Goal: Task Accomplishment & Management: Manage account settings

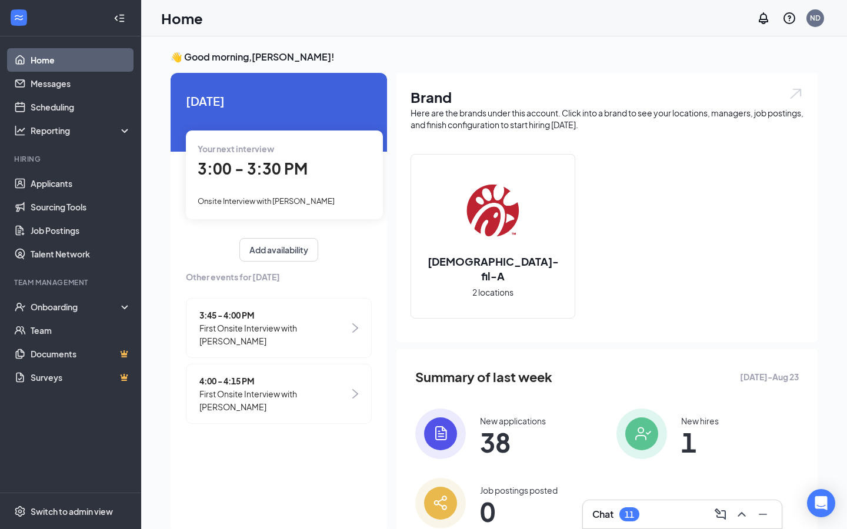
click at [326, 343] on span "First Onsite Interview with [PERSON_NAME]" at bounding box center [274, 335] width 150 height 26
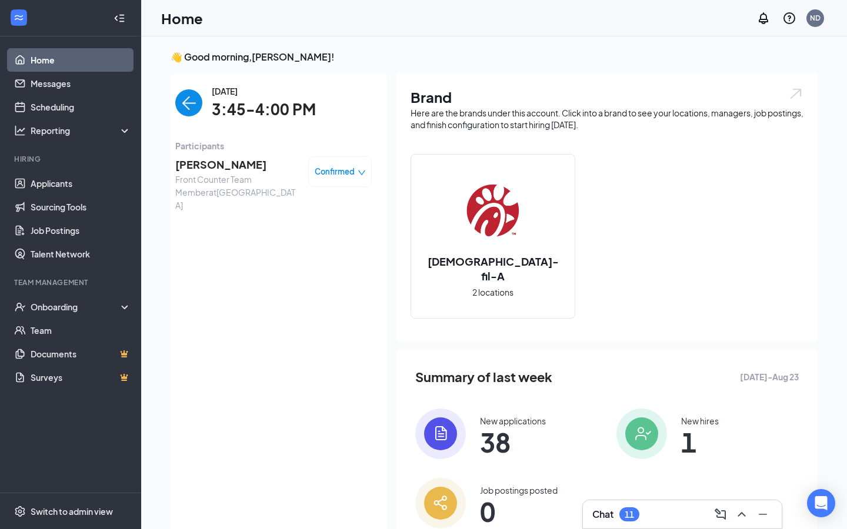
scroll to position [5, 0]
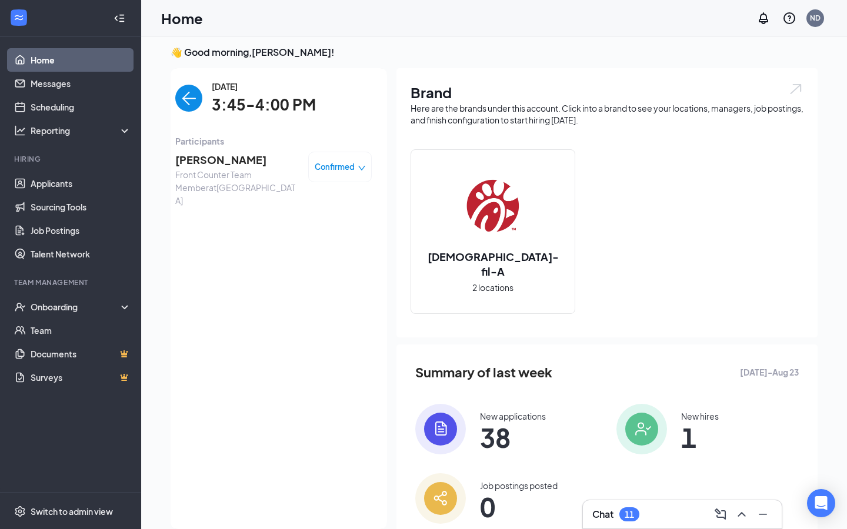
click at [249, 166] on span "[PERSON_NAME]" at bounding box center [237, 160] width 124 height 16
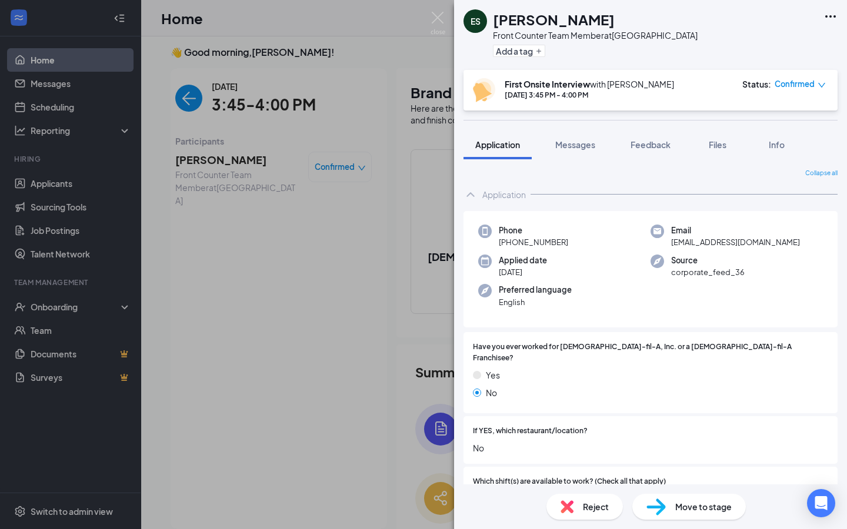
click at [528, 384] on span "Move to stage" at bounding box center [703, 507] width 56 height 13
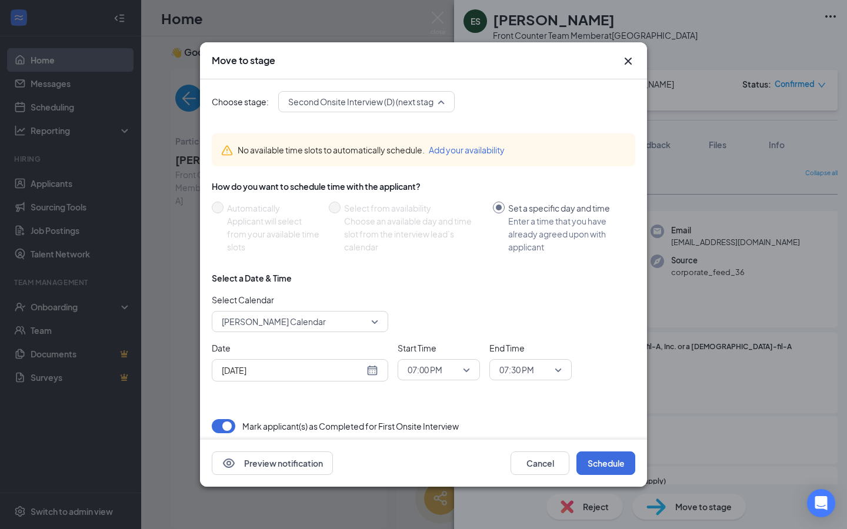
click at [423, 96] on span "Second Onsite Interview (D) (next stage)" at bounding box center [364, 102] width 153 height 18
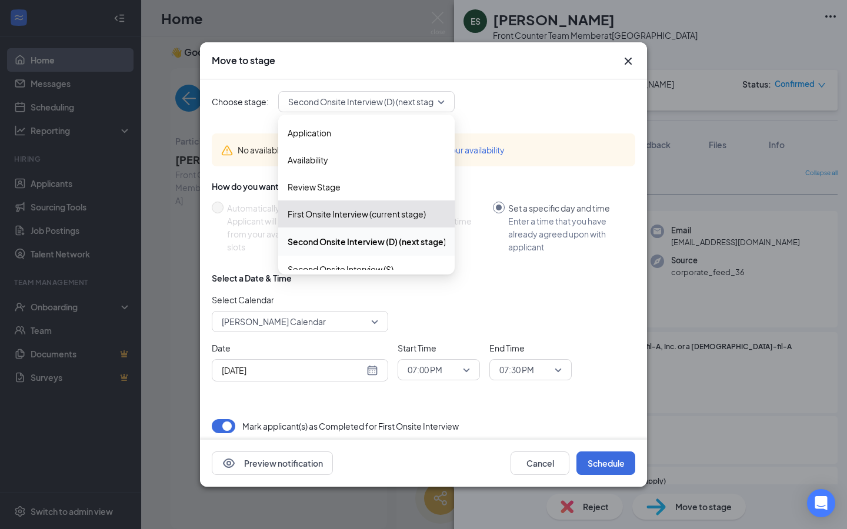
click at [456, 293] on div "Select a Date & Time Select Calendar [PERSON_NAME] Calendar Date [DATE] Start T…" at bounding box center [423, 331] width 423 height 119
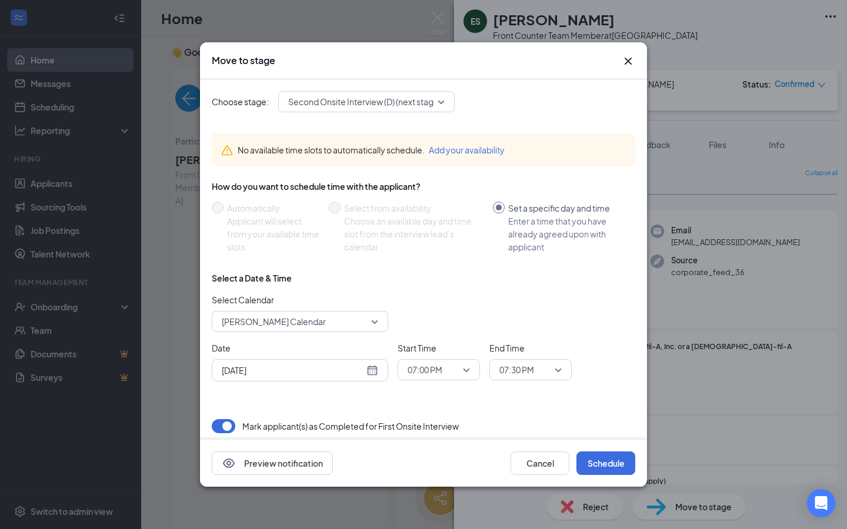
click at [393, 319] on div "Select Calendar [PERSON_NAME] Calendar" at bounding box center [423, 312] width 423 height 39
click at [373, 319] on span "[PERSON_NAME] Calendar" at bounding box center [300, 322] width 156 height 18
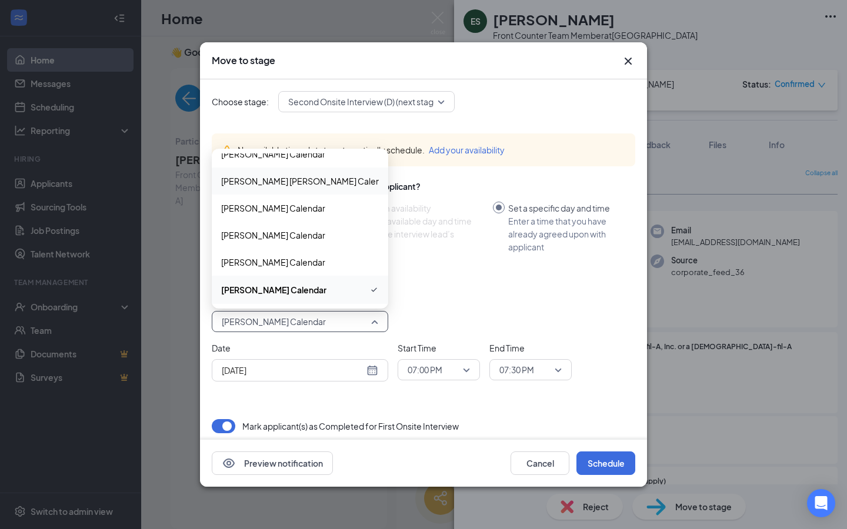
click at [320, 182] on span "[PERSON_NAME] [PERSON_NAME] Calendar" at bounding box center [307, 181] width 172 height 13
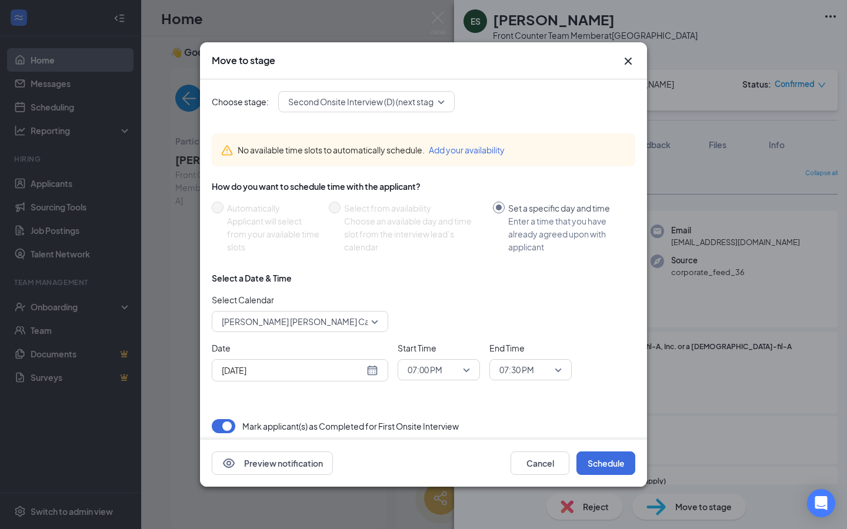
click at [454, 148] on button "Add your availability" at bounding box center [467, 150] width 76 height 13
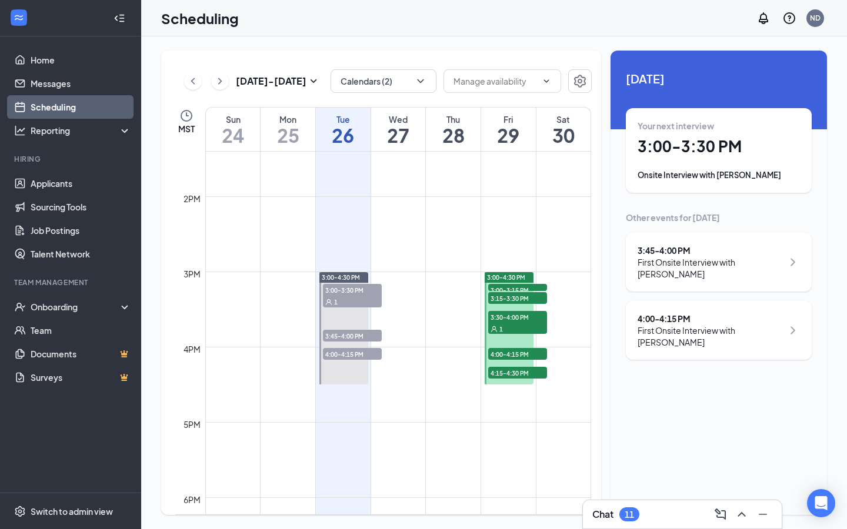
scroll to position [1010, 0]
click at [219, 74] on icon "ChevronRight" at bounding box center [220, 81] width 12 height 14
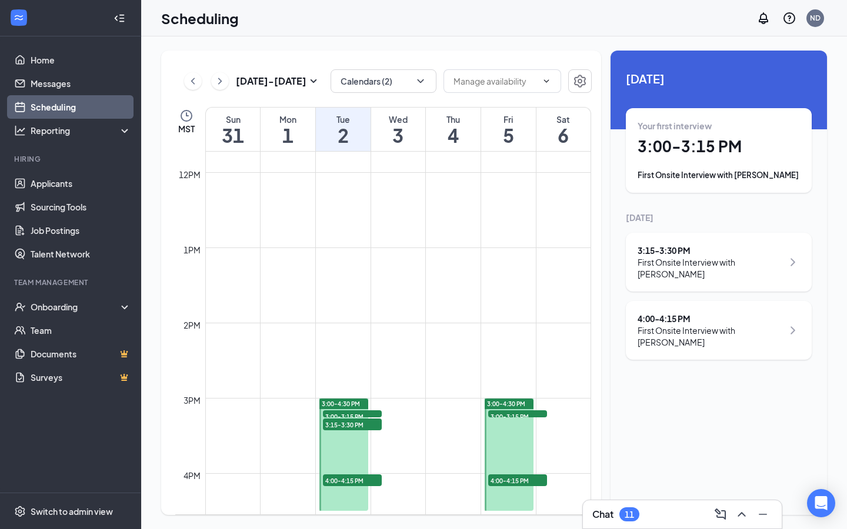
scroll to position [951, 0]
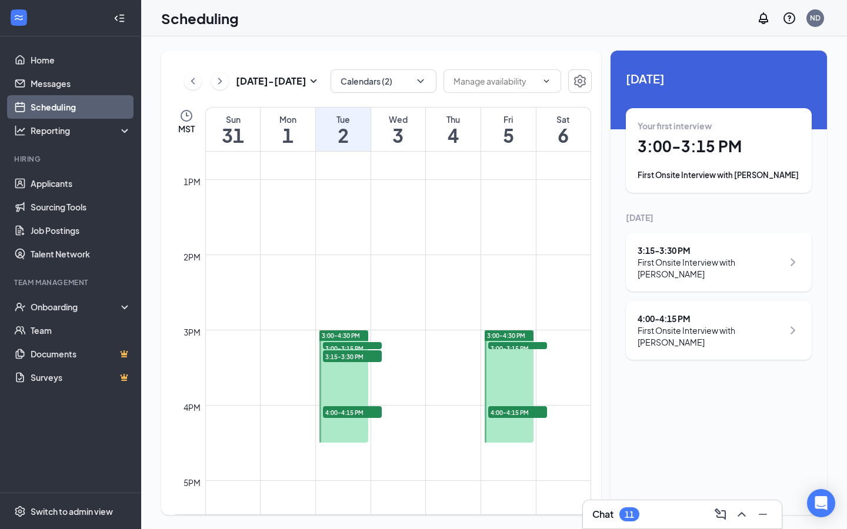
click at [333, 384] on div at bounding box center [343, 387] width 49 height 112
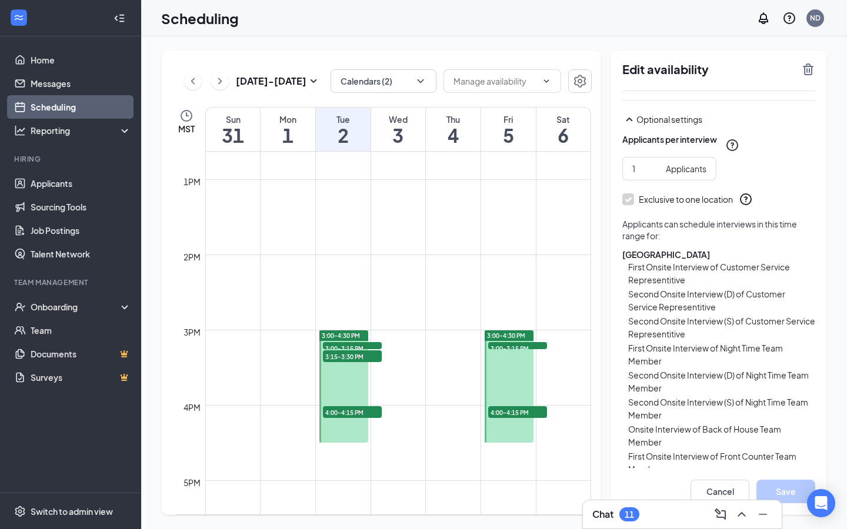
scroll to position [123, 0]
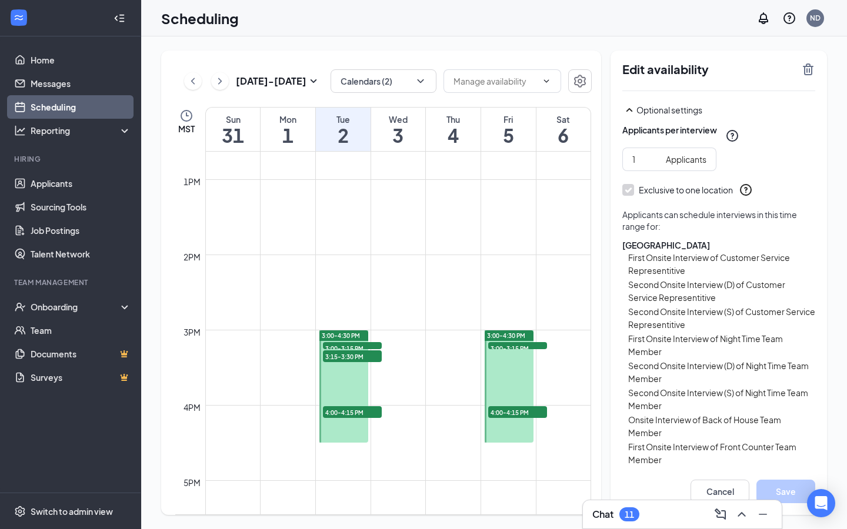
click at [198, 80] on icon "ChevronLeft" at bounding box center [193, 81] width 12 height 14
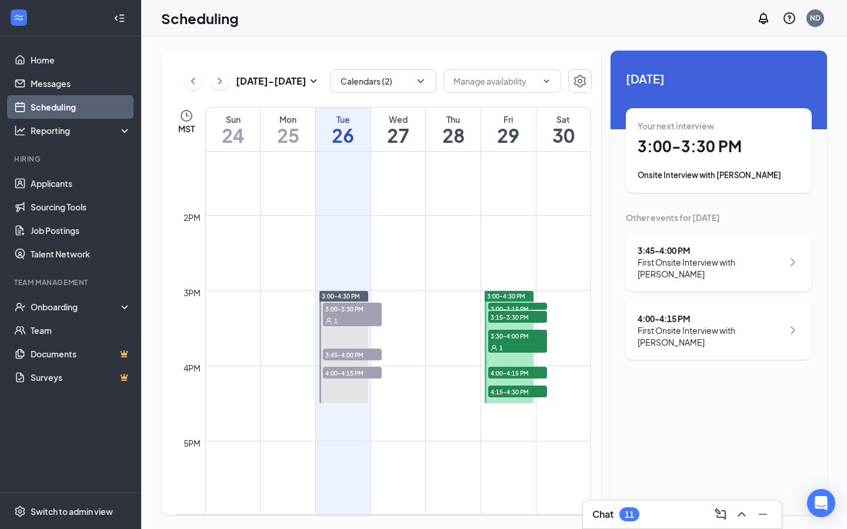
scroll to position [992, 0]
click at [528, 269] on div "First Onsite Interview with [PERSON_NAME]" at bounding box center [710, 268] width 145 height 24
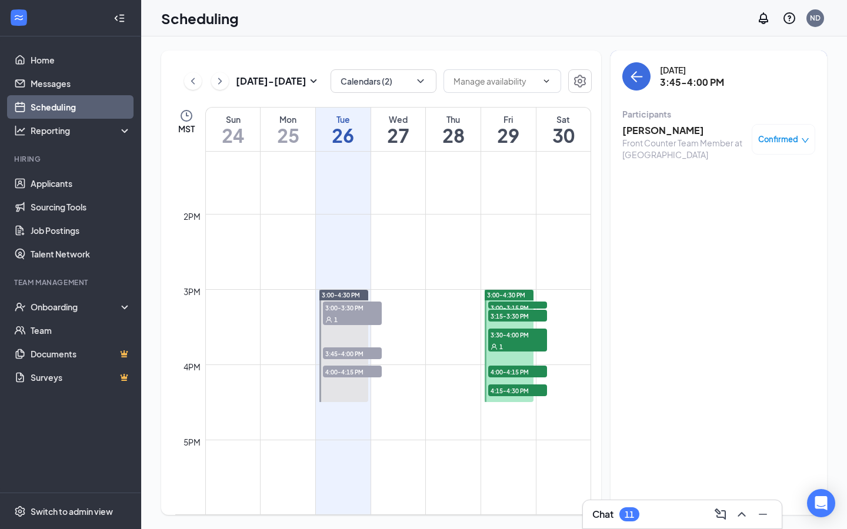
click at [528, 138] on div "Front Counter Team Member at [GEOGRAPHIC_DATA]" at bounding box center [684, 149] width 124 height 24
click at [528, 128] on h3 "[PERSON_NAME]" at bounding box center [684, 130] width 124 height 13
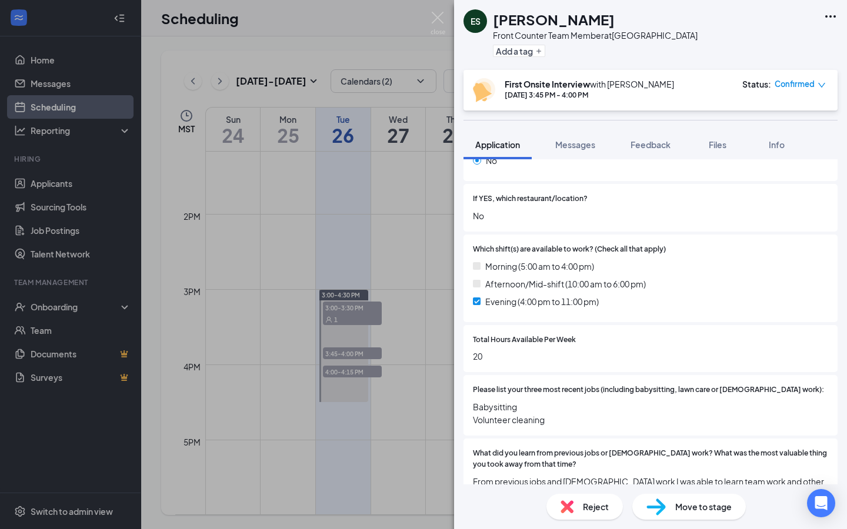
scroll to position [256, 0]
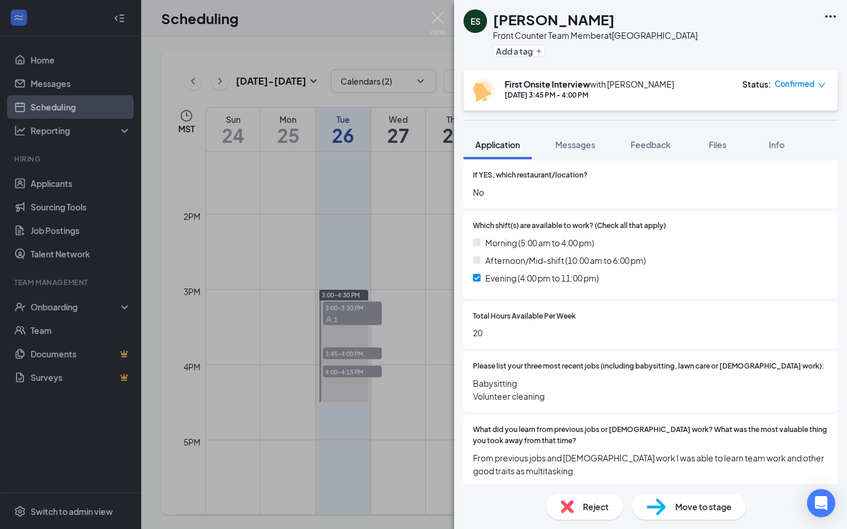
click at [528, 384] on div "Move to stage" at bounding box center [689, 507] width 114 height 26
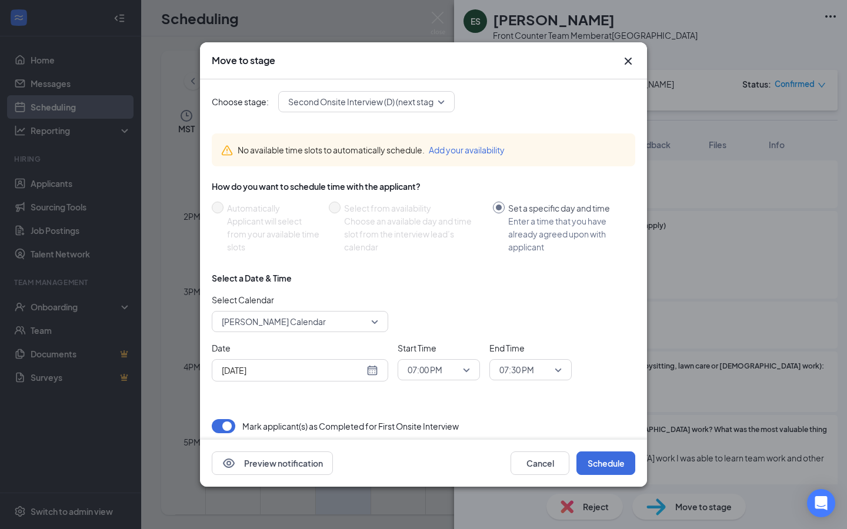
click at [326, 323] on span "[PERSON_NAME] Calendar" at bounding box center [295, 322] width 146 height 18
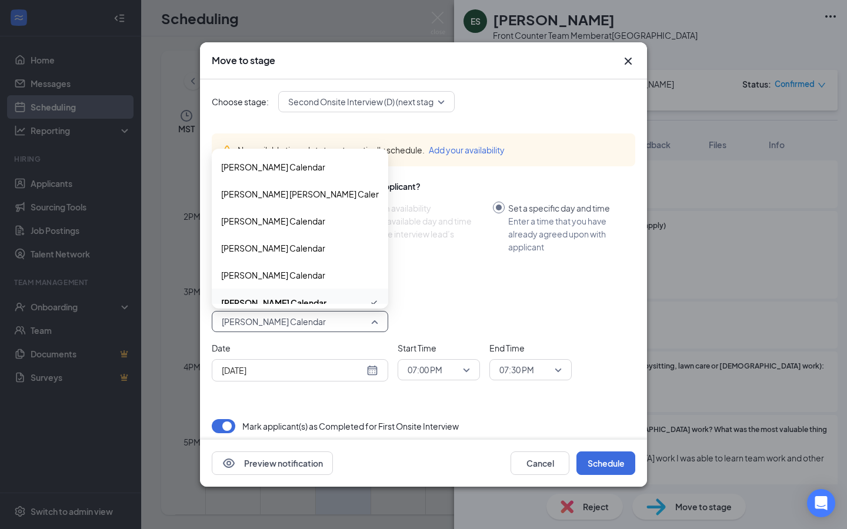
scroll to position [13, 0]
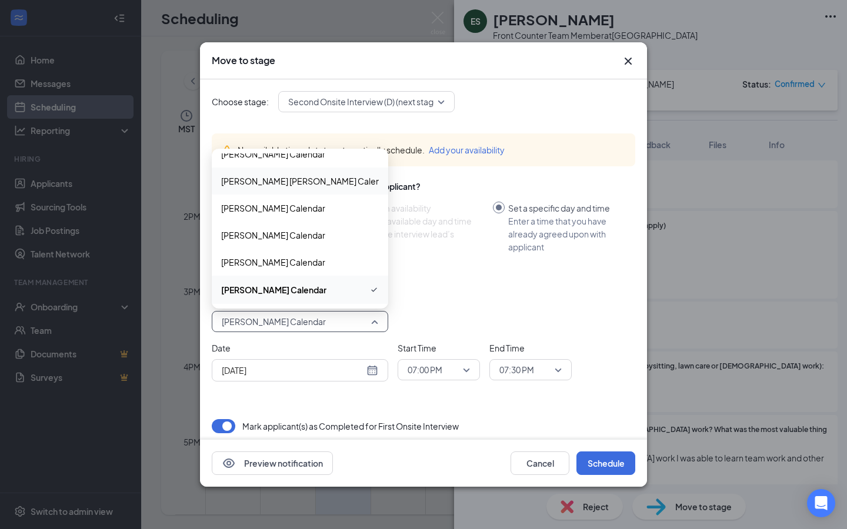
click at [328, 191] on div "[PERSON_NAME] [PERSON_NAME] Calendar" at bounding box center [300, 181] width 176 height 27
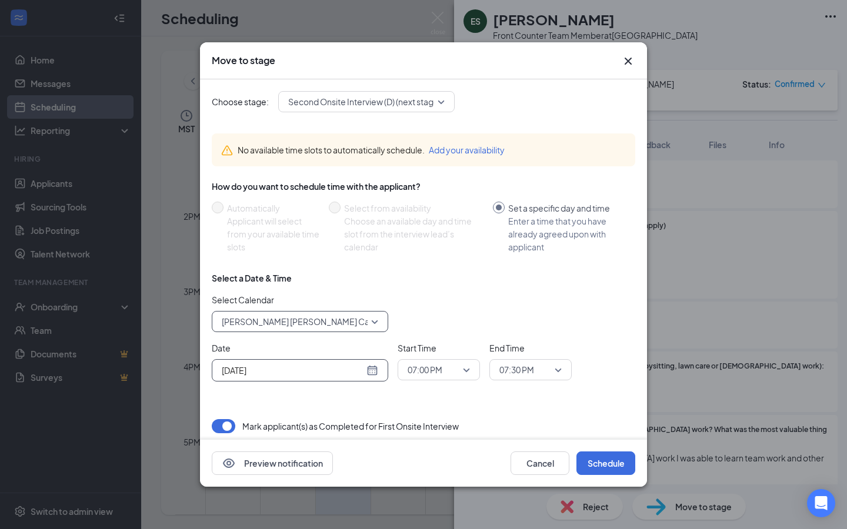
click at [372, 372] on div "[DATE]" at bounding box center [300, 370] width 156 height 13
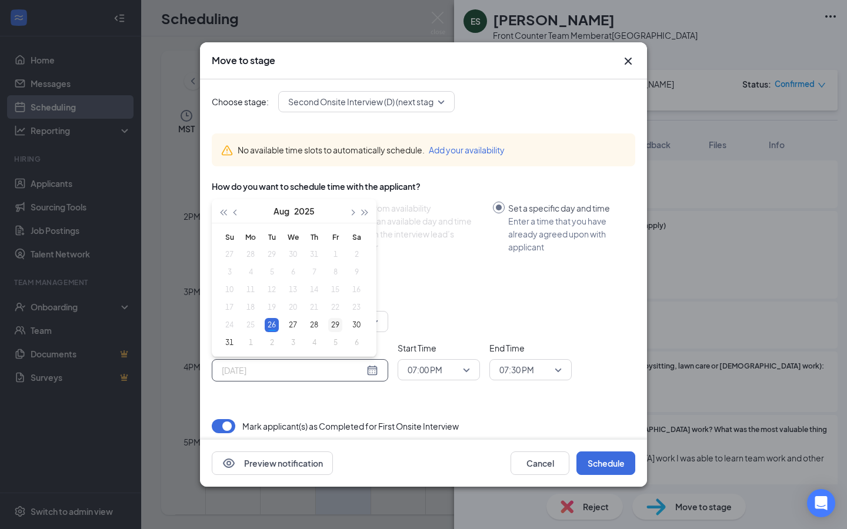
type input "[DATE]"
click at [338, 323] on div "29" at bounding box center [335, 325] width 14 height 14
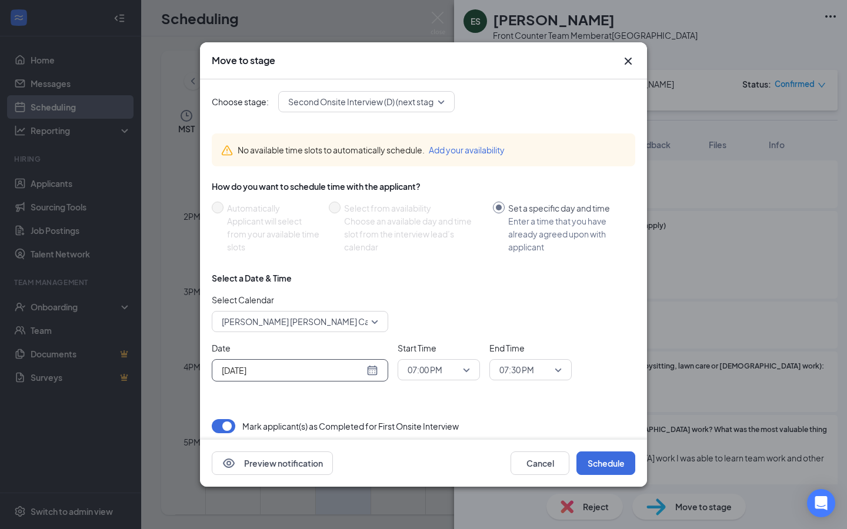
click at [463, 373] on span "07:00 PM" at bounding box center [439, 370] width 62 height 18
click at [445, 243] on div "03:45 PM" at bounding box center [439, 235] width 82 height 27
click at [523, 365] on span "07:30 PM" at bounding box center [516, 370] width 35 height 18
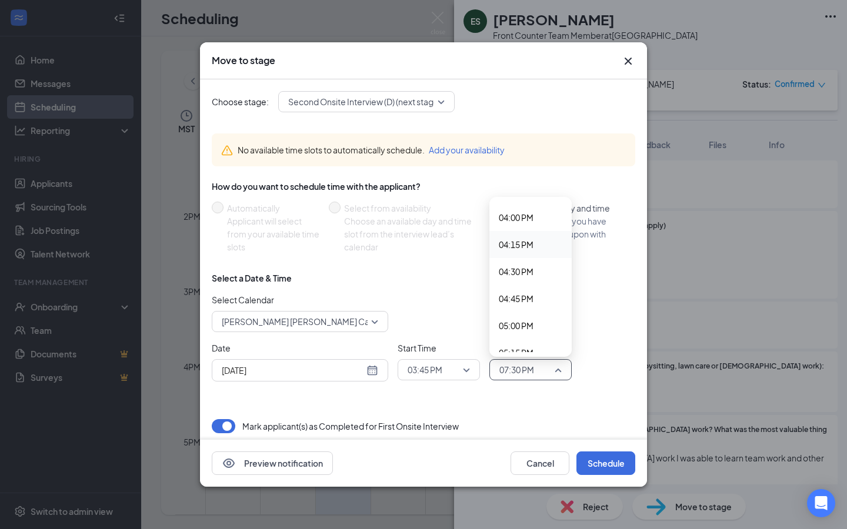
scroll to position [1727, 0]
click at [528, 225] on span "04:00 PM" at bounding box center [516, 219] width 35 height 13
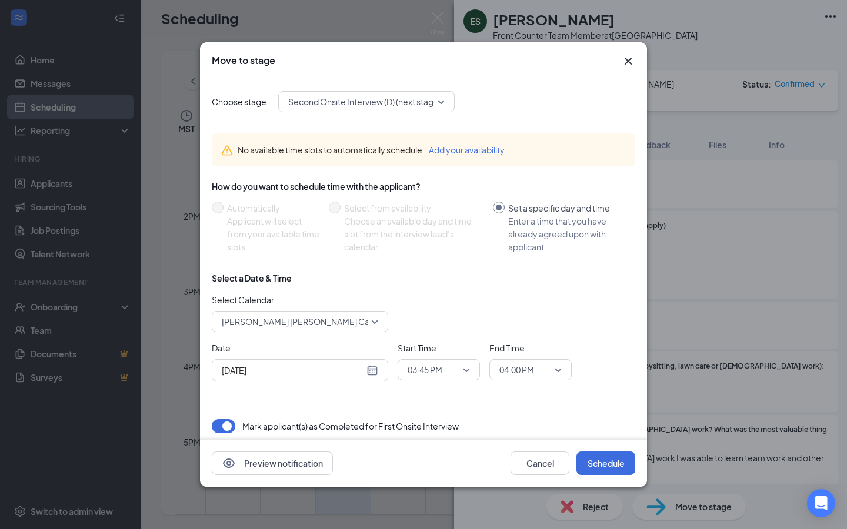
click at [528, 384] on div "Choose stage: Second Onsite Interview (D) (next stage) No available time slots …" at bounding box center [423, 262] width 423 height 366
click at [528, 384] on button "Schedule" at bounding box center [605, 464] width 59 height 24
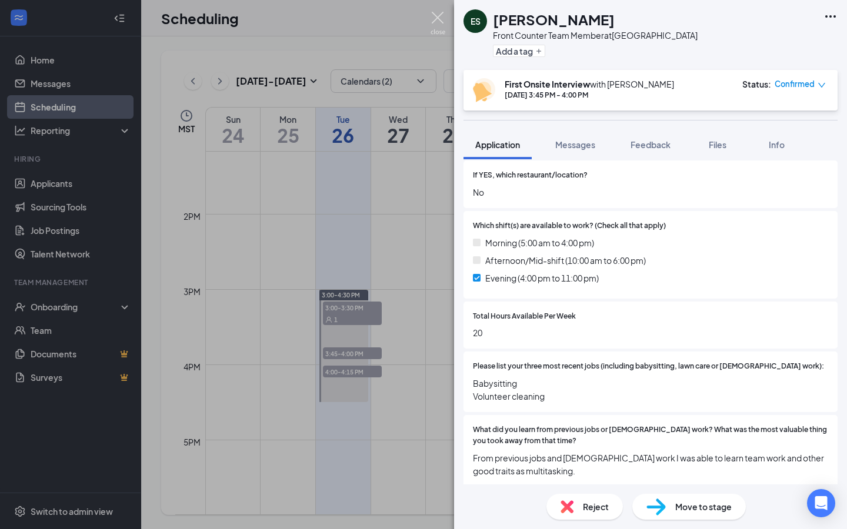
click at [440, 19] on img at bounding box center [438, 23] width 15 height 23
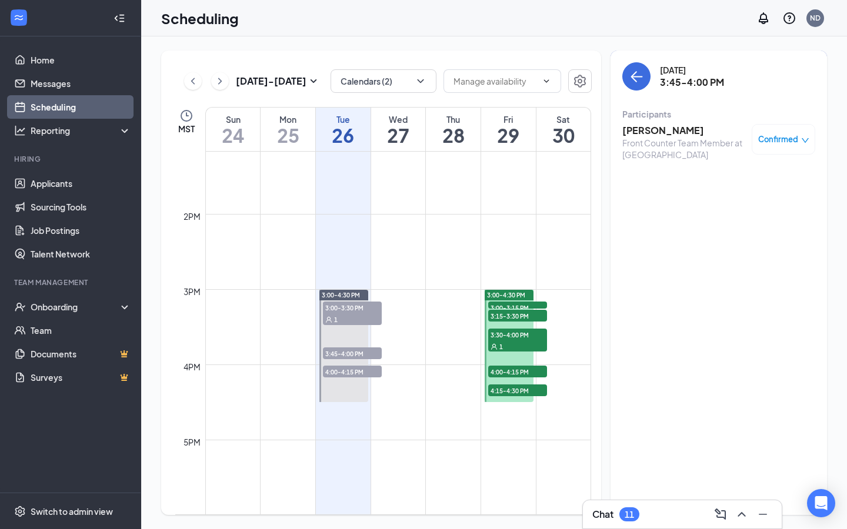
click at [528, 91] on div "[DATE] 3:45-4:00 PM Participants [PERSON_NAME] Front Counter Team Member at [GE…" at bounding box center [718, 114] width 193 height 105
click at [528, 68] on button "back-button" at bounding box center [636, 76] width 28 height 28
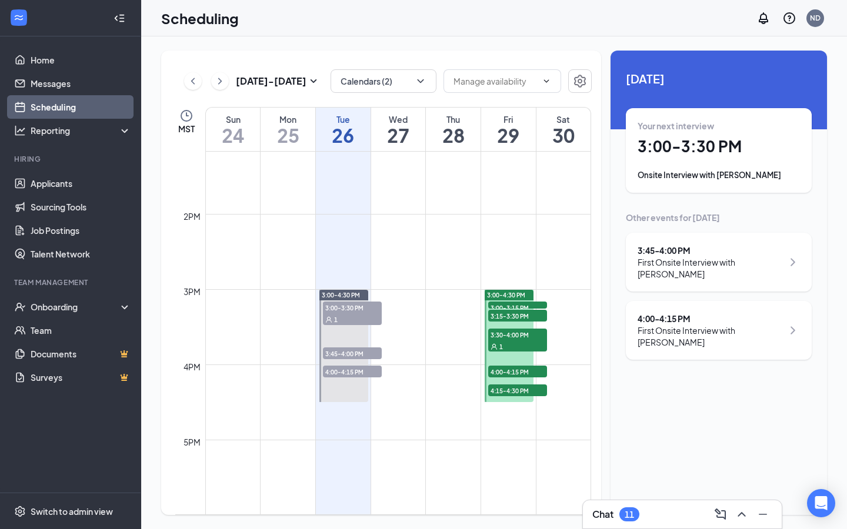
click at [528, 336] on div "First Onsite Interview with [PERSON_NAME]" at bounding box center [710, 337] width 145 height 24
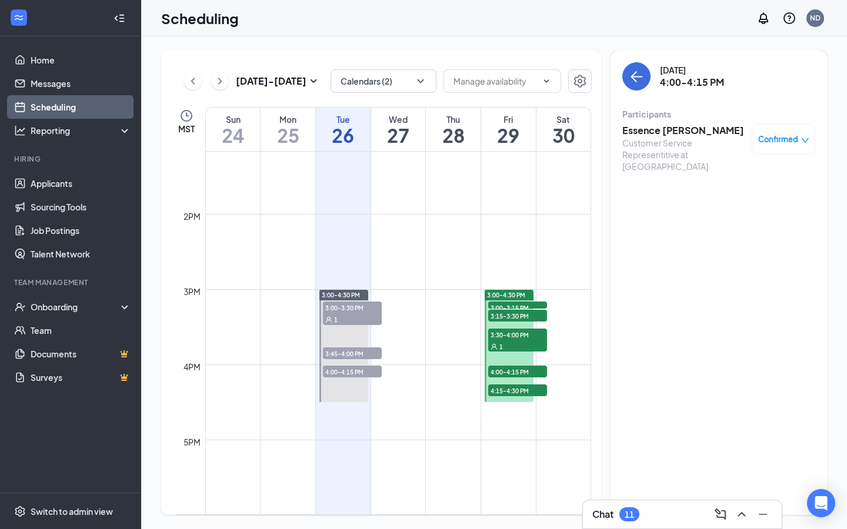
click at [528, 134] on h3 "Essence [PERSON_NAME]" at bounding box center [684, 130] width 124 height 13
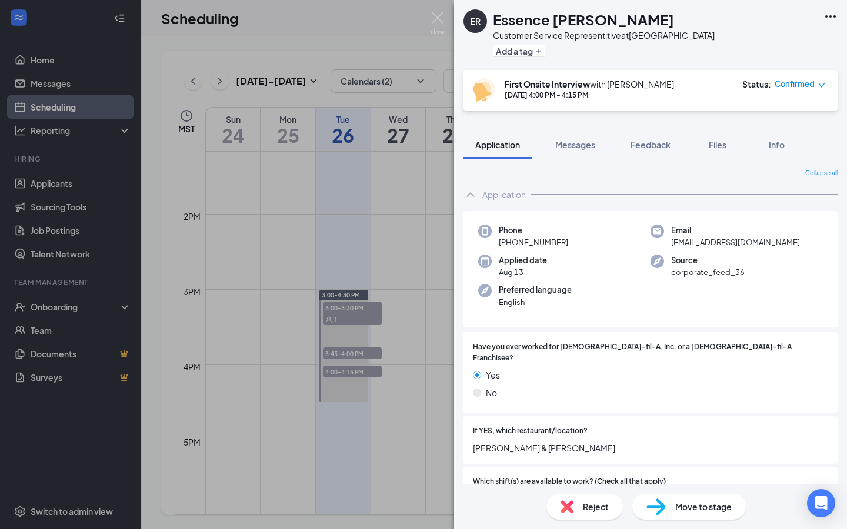
click at [528, 384] on div "Move to stage" at bounding box center [689, 507] width 114 height 26
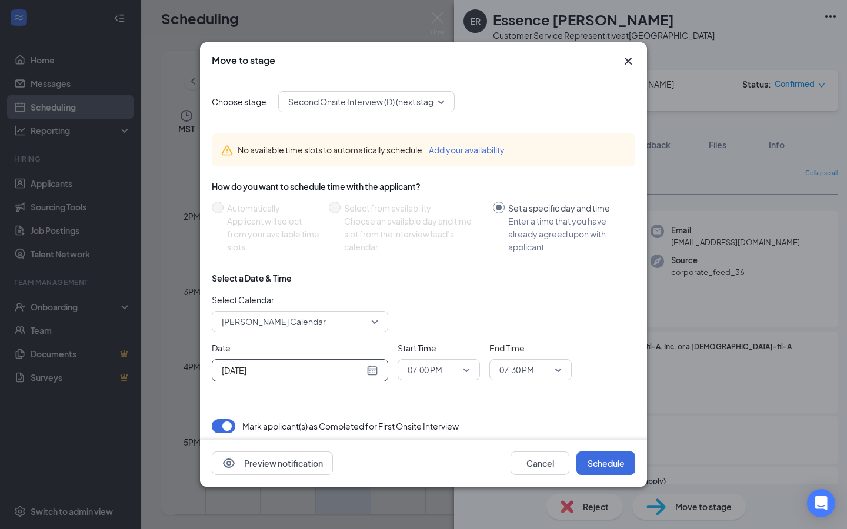
click at [365, 365] on div "[DATE]" at bounding box center [300, 370] width 156 height 13
click at [372, 371] on div "[DATE]" at bounding box center [300, 370] width 156 height 13
type input "[DATE]"
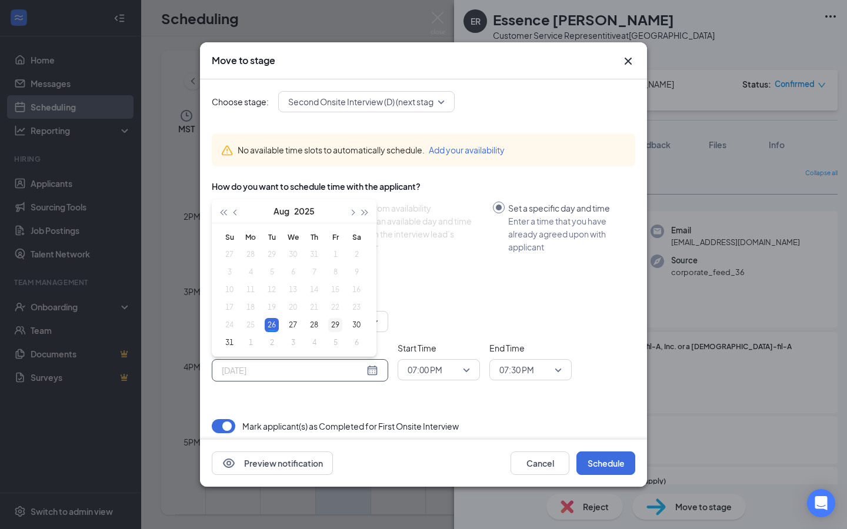
click at [336, 326] on div "29" at bounding box center [335, 325] width 14 height 14
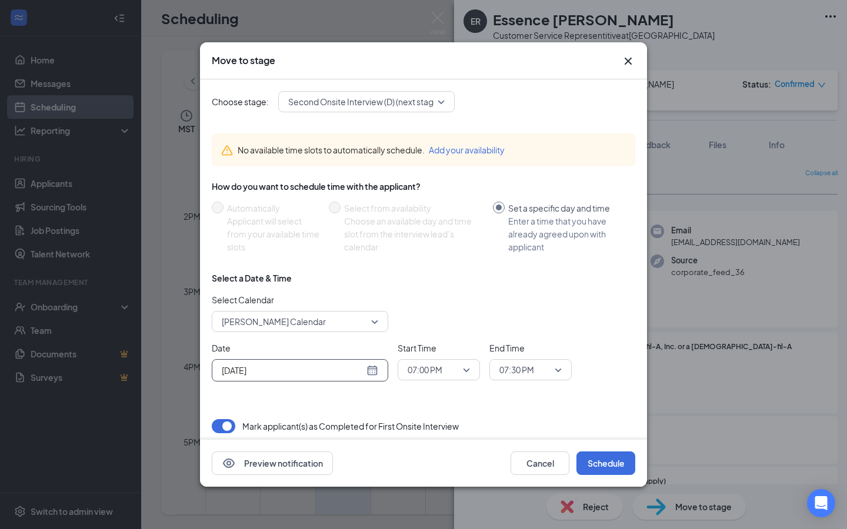
click at [468, 372] on span "07:00 PM" at bounding box center [439, 370] width 62 height 18
click at [449, 237] on span "04:00 PM" at bounding box center [439, 234] width 64 height 13
click at [528, 374] on span "07:30 PM" at bounding box center [516, 370] width 35 height 18
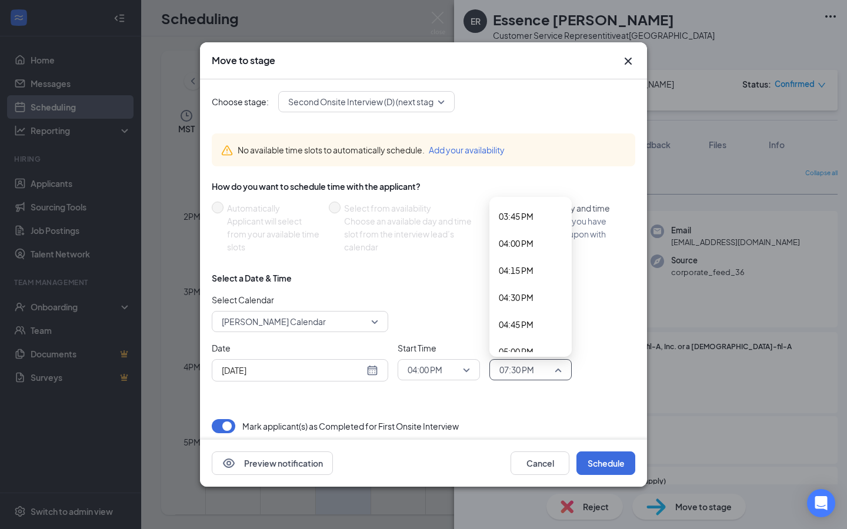
scroll to position [1697, 0]
click at [516, 285] on div "04:15 PM" at bounding box center [530, 276] width 82 height 27
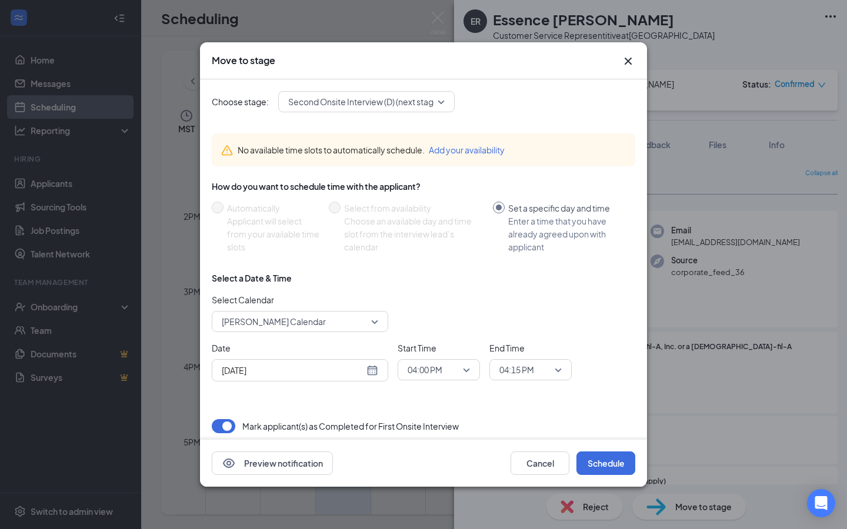
click at [528, 384] on div "Choose stage: Second Onsite Interview (D) (next stage) No available time slots …" at bounding box center [423, 262] width 423 height 366
click at [528, 384] on button "Schedule" at bounding box center [605, 464] width 59 height 24
click at [375, 324] on span "[PERSON_NAME] Calendar" at bounding box center [300, 322] width 156 height 18
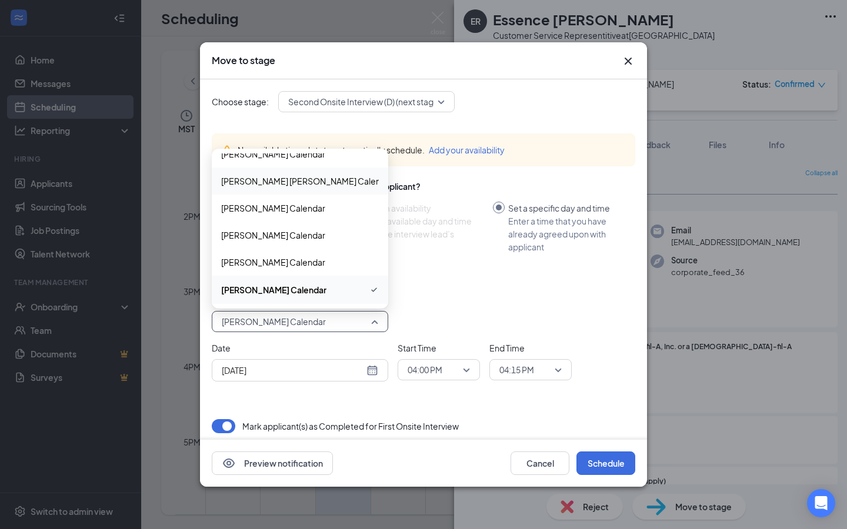
click at [328, 182] on span "[PERSON_NAME] [PERSON_NAME] Calendar" at bounding box center [300, 181] width 158 height 13
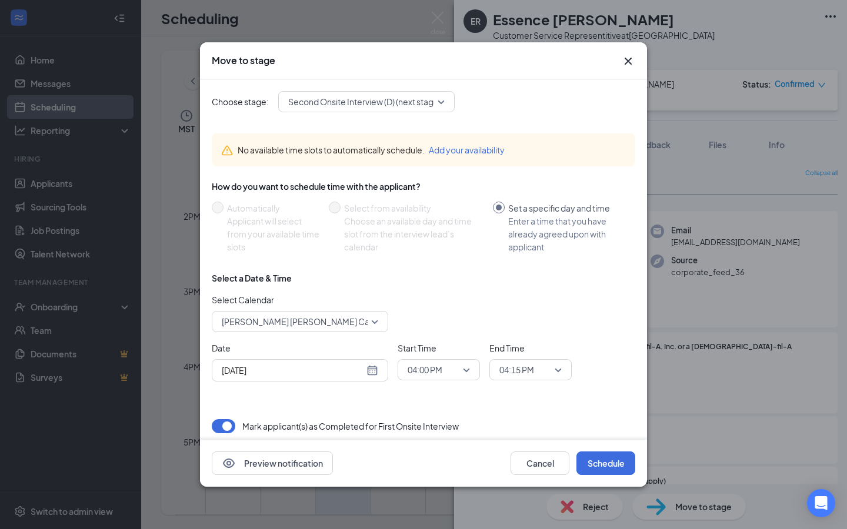
click at [528, 384] on div "Choose stage: Second Onsite Interview (D) (next stage) No available time slots …" at bounding box center [423, 262] width 423 height 366
click at [528, 384] on button "Schedule" at bounding box center [605, 464] width 59 height 24
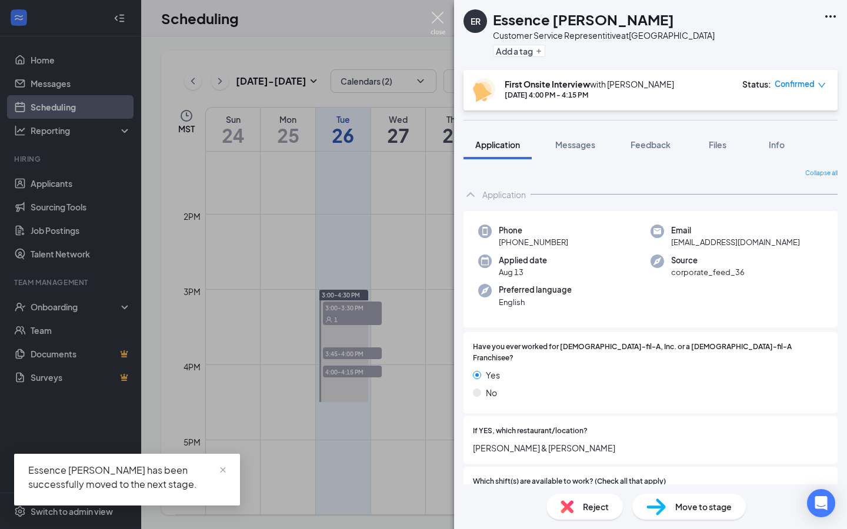
click at [441, 22] on img at bounding box center [438, 23] width 15 height 23
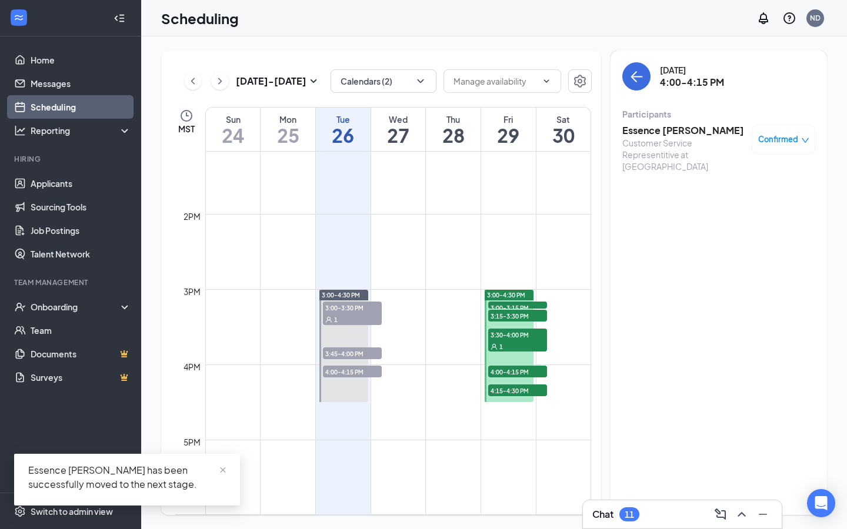
click at [528, 93] on div "[DATE] 4:00-4:15 PM Participants Essence [PERSON_NAME] Customer Service Represe…" at bounding box center [718, 120] width 193 height 117
click at [528, 72] on icon "ArrowLeft" at bounding box center [636, 76] width 14 height 14
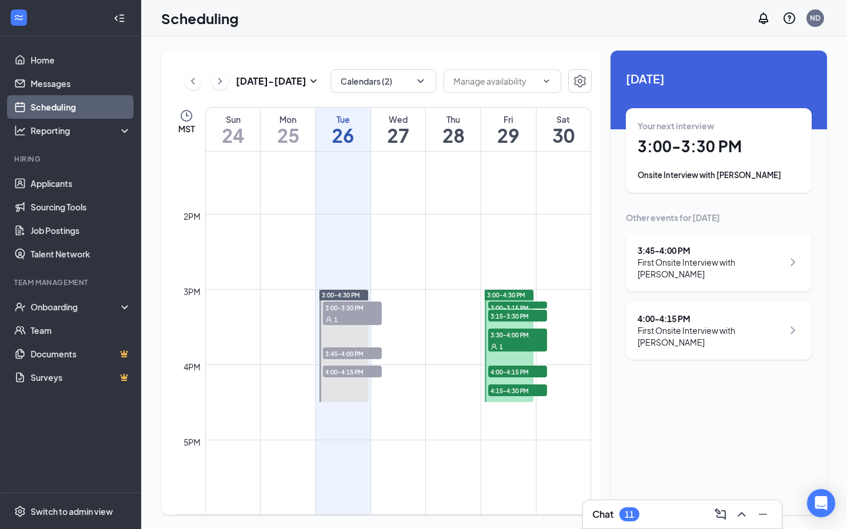
click at [528, 169] on div "Your next interview 3:00 - 3:30 PM Onsite Interview with [PERSON_NAME]" at bounding box center [719, 150] width 162 height 61
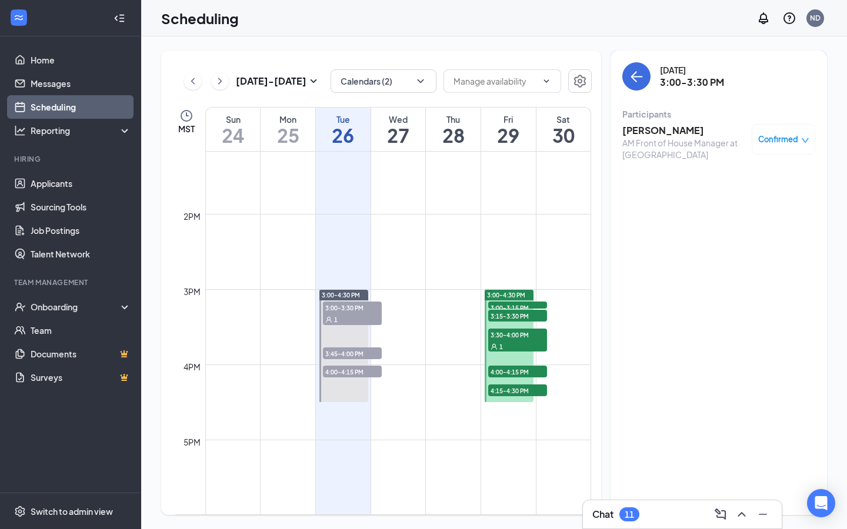
click at [528, 140] on div "AM Front of House Manager at [GEOGRAPHIC_DATA]" at bounding box center [684, 149] width 124 height 24
click at [528, 125] on h3 "[PERSON_NAME]" at bounding box center [684, 130] width 124 height 13
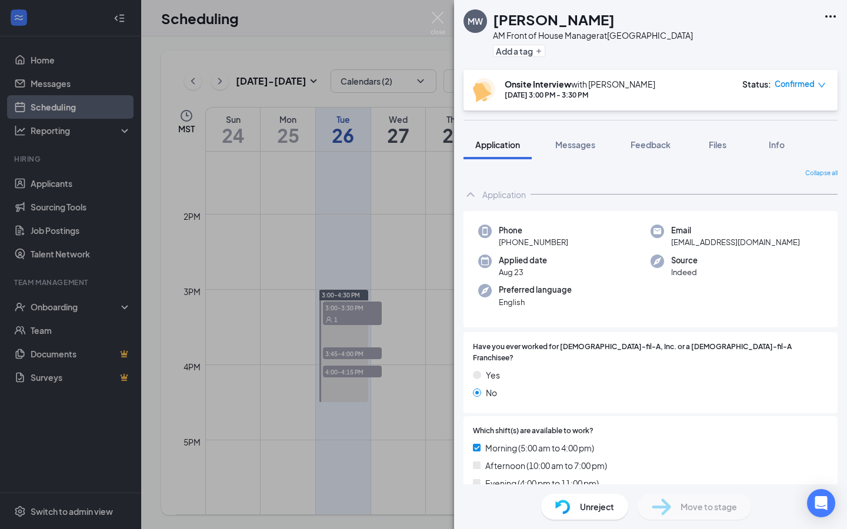
scroll to position [114, 0]
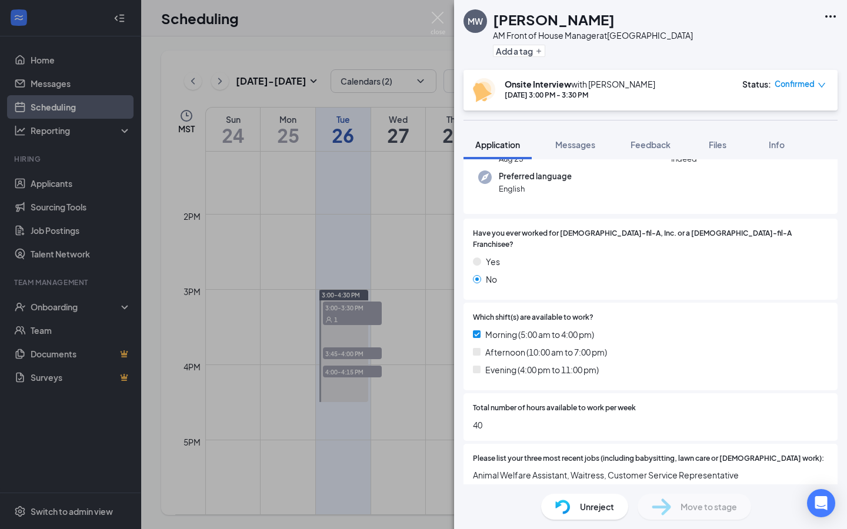
click at [442, 24] on img at bounding box center [438, 23] width 15 height 23
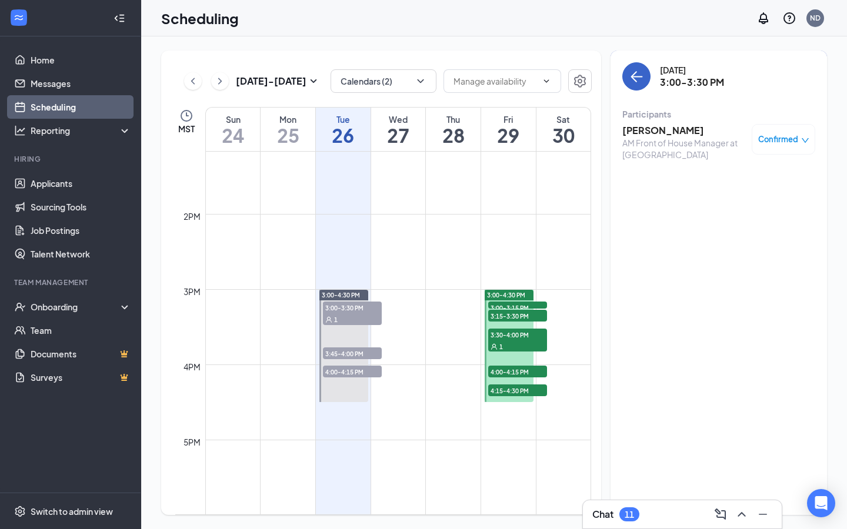
click at [528, 74] on icon "ArrowLeft" at bounding box center [636, 76] width 14 height 14
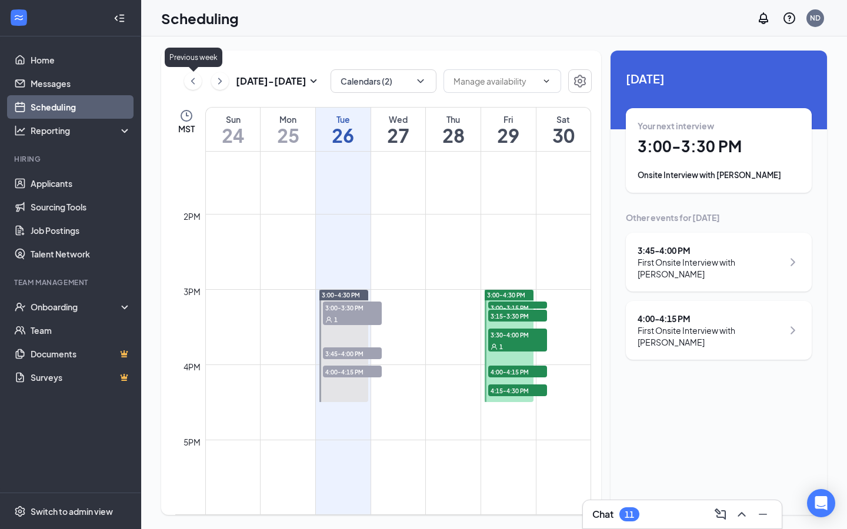
click at [187, 75] on icon "ChevronLeft" at bounding box center [193, 81] width 12 height 14
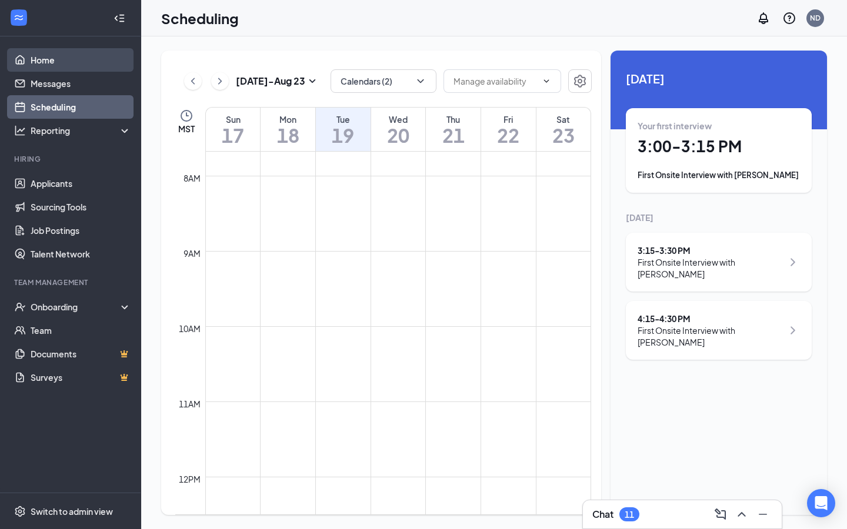
click at [95, 67] on link "Home" at bounding box center [81, 60] width 101 height 24
